Goal: Task Accomplishment & Management: Manage account settings

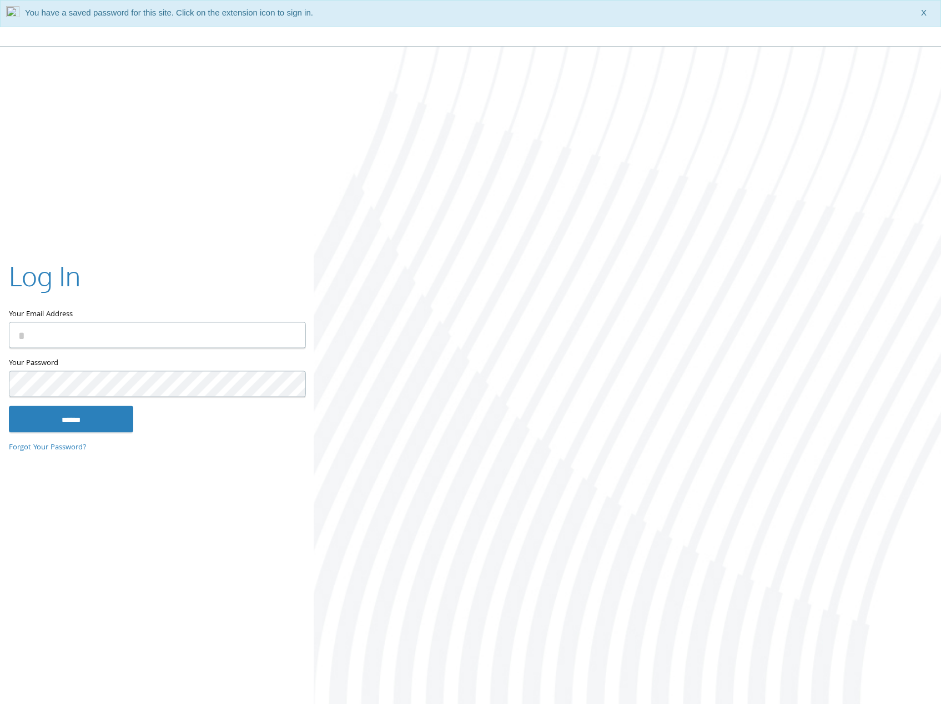
type input "**********"
click at [9, 406] on input "******" at bounding box center [71, 419] width 124 height 27
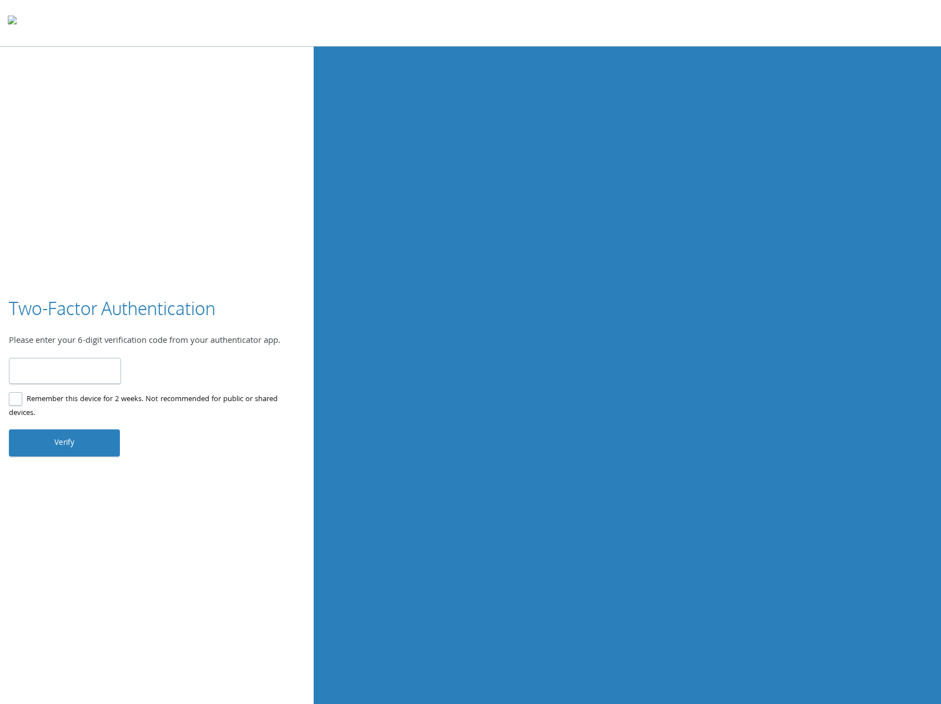
type input "******"
